Goal: Information Seeking & Learning: Check status

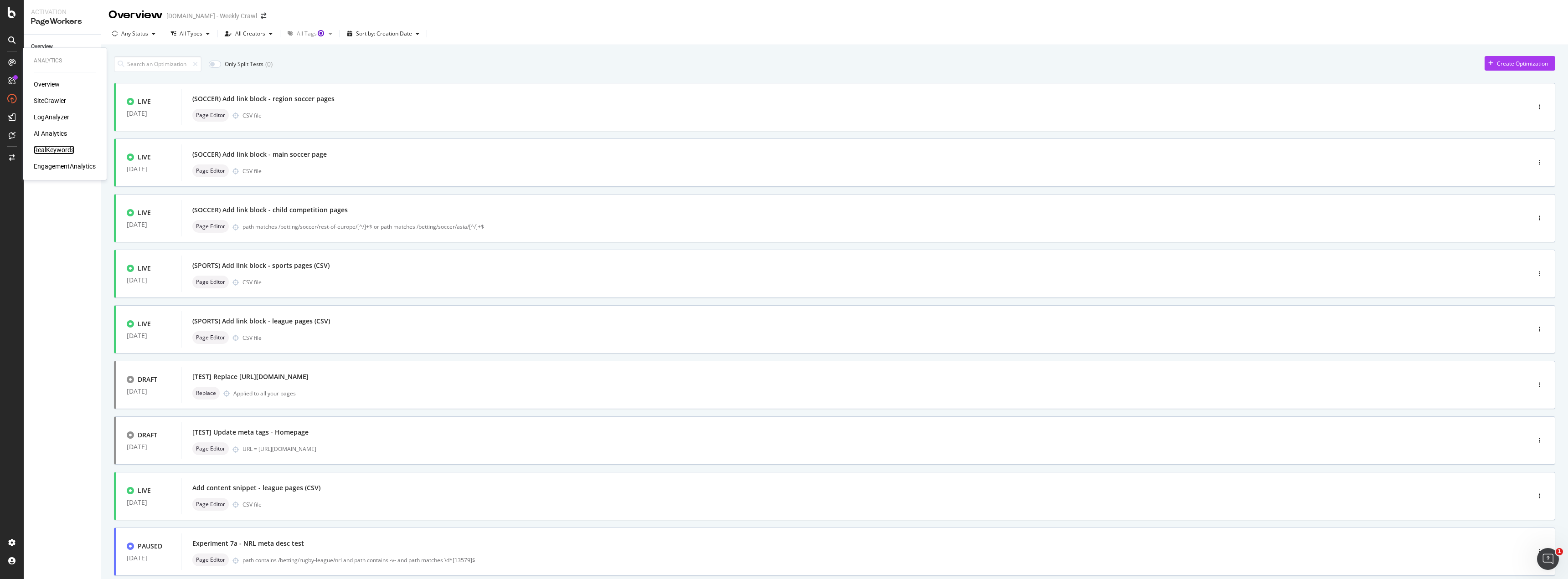
click at [65, 150] on div "RealKeywords" at bounding box center [54, 150] width 41 height 9
